Goal: Use online tool/utility: Utilize a website feature to perform a specific function

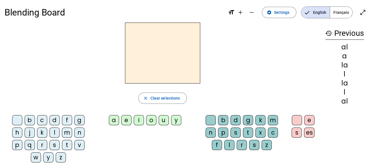
scroll to position [1, 0]
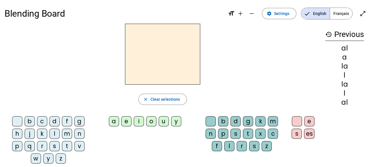
click at [66, 122] on div "f" at bounding box center [67, 121] width 10 height 10
click at [115, 120] on div "a" at bounding box center [114, 121] width 10 height 10
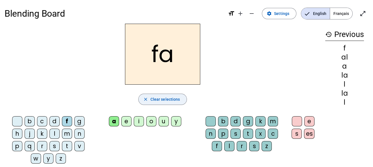
click at [173, 99] on span "Clear selections" at bounding box center [165, 99] width 30 height 7
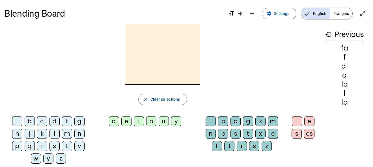
click at [115, 121] on div "a" at bounding box center [114, 121] width 10 height 10
click at [231, 147] on div "l" at bounding box center [229, 146] width 10 height 10
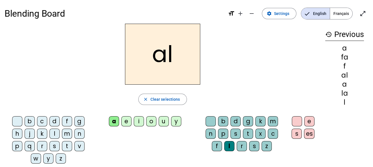
click at [215, 144] on div "f" at bounding box center [217, 146] width 10 height 10
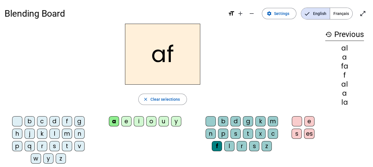
click at [227, 143] on div "l" at bounding box center [229, 146] width 10 height 10
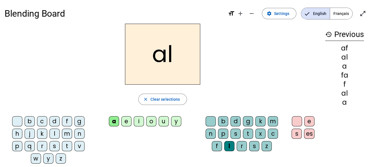
click at [217, 144] on div "f" at bounding box center [217, 146] width 10 height 10
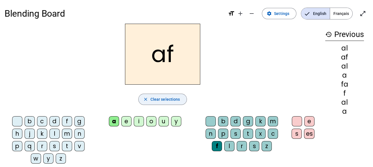
click at [168, 100] on span "Clear selections" at bounding box center [165, 99] width 30 height 7
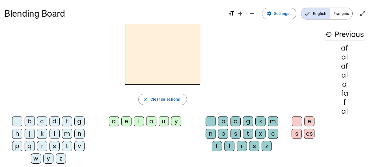
click at [55, 132] on div "l" at bounding box center [54, 134] width 10 height 10
click at [114, 122] on div "a" at bounding box center [114, 121] width 10 height 10
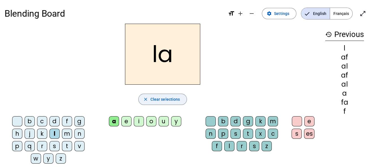
click at [149, 99] on span "button" at bounding box center [162, 100] width 48 height 14
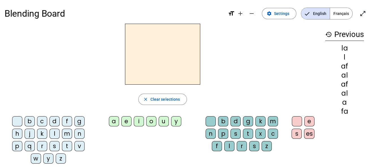
click at [68, 123] on div "f" at bounding box center [67, 121] width 10 height 10
click at [112, 122] on div "a" at bounding box center [114, 121] width 10 height 10
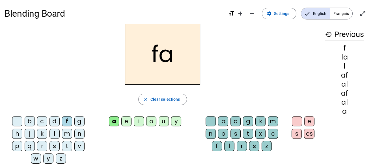
click at [54, 133] on div "l" at bounding box center [54, 134] width 10 height 10
click at [66, 117] on div "f" at bounding box center [67, 121] width 10 height 10
click at [55, 131] on div "l" at bounding box center [54, 134] width 10 height 10
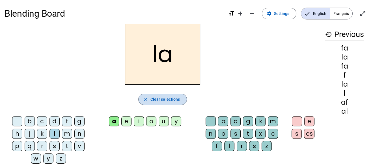
click at [168, 101] on span "Clear selections" at bounding box center [165, 99] width 30 height 7
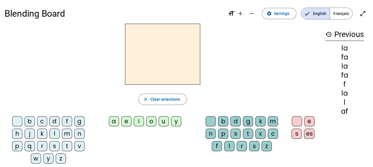
click at [113, 122] on div "a" at bounding box center [114, 121] width 10 height 10
click at [218, 146] on div "f" at bounding box center [217, 146] width 10 height 10
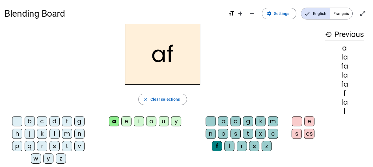
click at [230, 146] on div "l" at bounding box center [229, 146] width 10 height 10
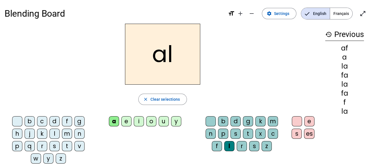
click at [218, 147] on div "f" at bounding box center [217, 146] width 10 height 10
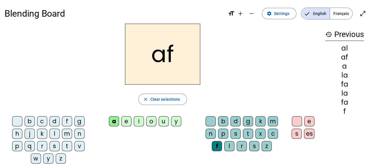
click at [226, 146] on div "l" at bounding box center [229, 146] width 10 height 10
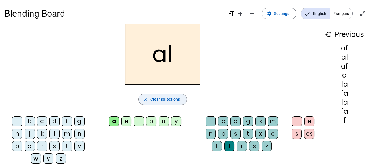
click at [167, 96] on span "Clear selections" at bounding box center [165, 99] width 30 height 7
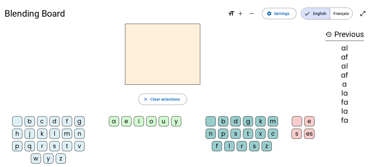
click at [54, 131] on div "l" at bounding box center [54, 134] width 10 height 10
click at [116, 118] on div "a" at bounding box center [114, 121] width 10 height 10
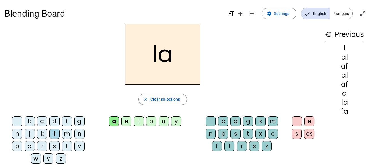
click at [64, 118] on div "f" at bounding box center [67, 121] width 10 height 10
click at [54, 130] on div "l" at bounding box center [54, 134] width 10 height 10
click at [66, 120] on div "f" at bounding box center [67, 121] width 10 height 10
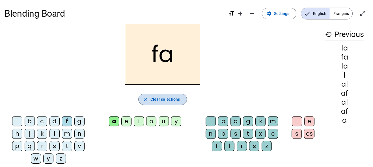
click at [161, 101] on span "Clear selections" at bounding box center [165, 99] width 30 height 7
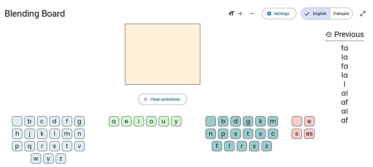
click at [114, 120] on div "a" at bounding box center [114, 121] width 10 height 10
click at [230, 147] on div "l" at bounding box center [229, 146] width 10 height 10
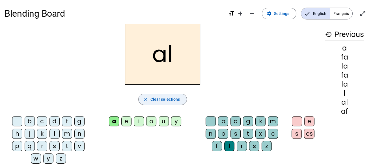
click at [183, 96] on span "button" at bounding box center [162, 100] width 48 height 14
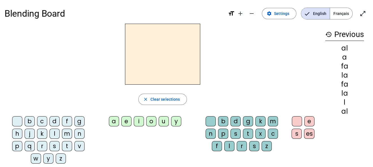
click at [54, 132] on div "l" at bounding box center [54, 134] width 10 height 10
click at [112, 122] on div "a" at bounding box center [114, 121] width 10 height 10
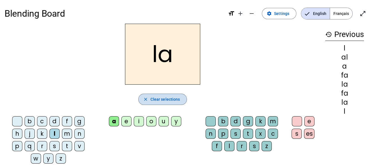
click at [156, 100] on span "Clear selections" at bounding box center [165, 99] width 30 height 7
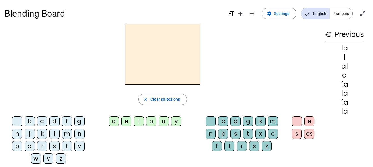
click at [111, 118] on div "a" at bounding box center [114, 121] width 10 height 10
click at [231, 148] on div "l" at bounding box center [229, 146] width 10 height 10
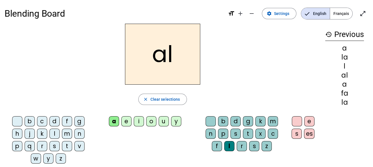
click at [211, 145] on div "b d g k m n p s t x c f l r s z" at bounding box center [242, 134] width 85 height 37
click at [217, 146] on div "f" at bounding box center [217, 146] width 10 height 10
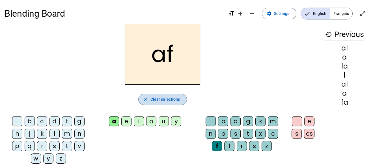
click at [167, 99] on span "Clear selections" at bounding box center [165, 99] width 30 height 7
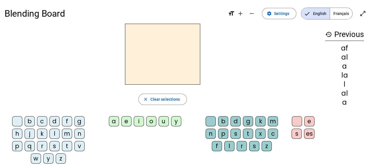
click at [67, 122] on div "f" at bounding box center [67, 121] width 10 height 10
click at [111, 124] on div "a" at bounding box center [114, 121] width 10 height 10
